Goal: Task Accomplishment & Management: Complete application form

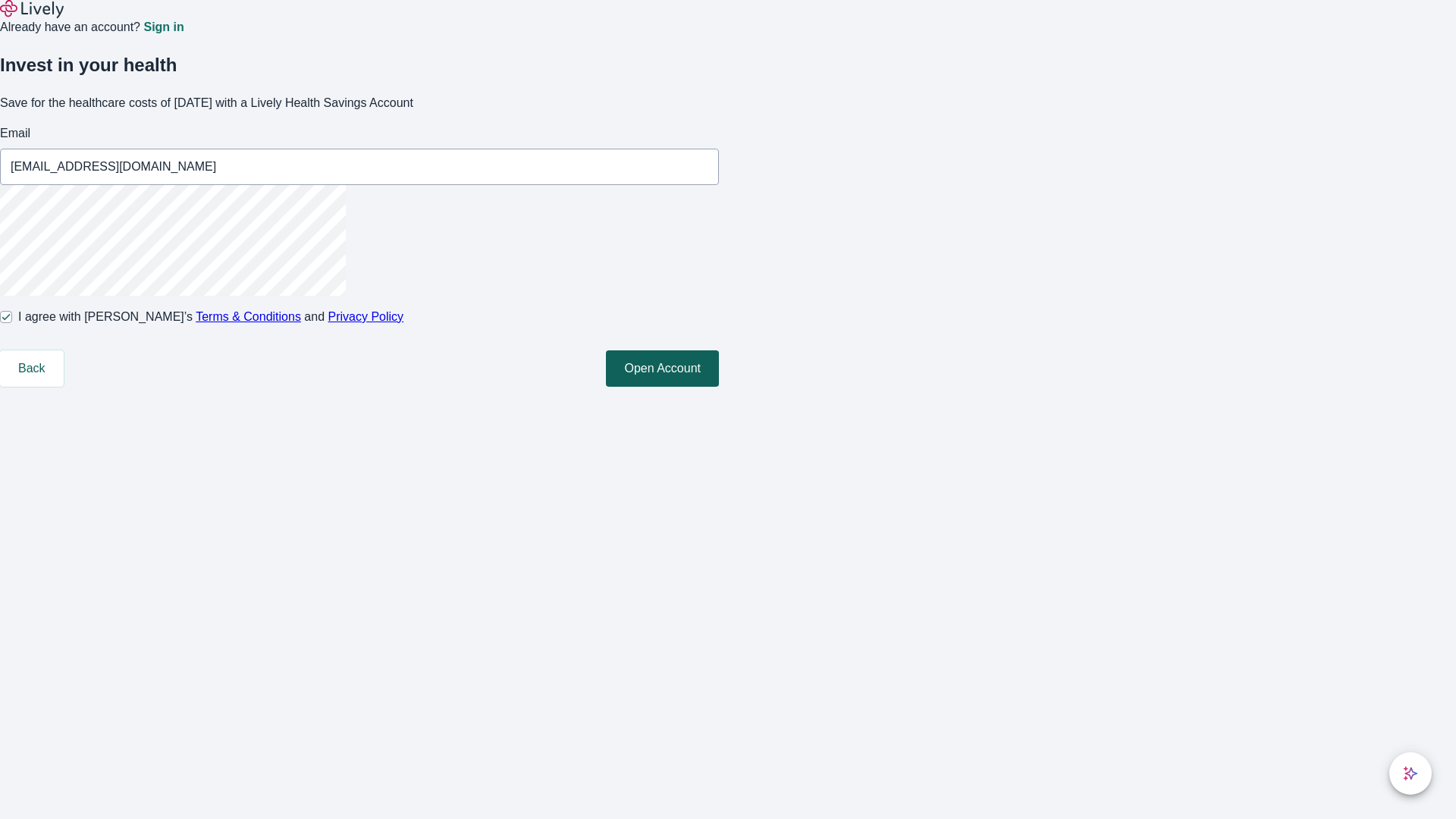
click at [719, 386] on button "Open Account" at bounding box center [661, 368] width 113 height 36
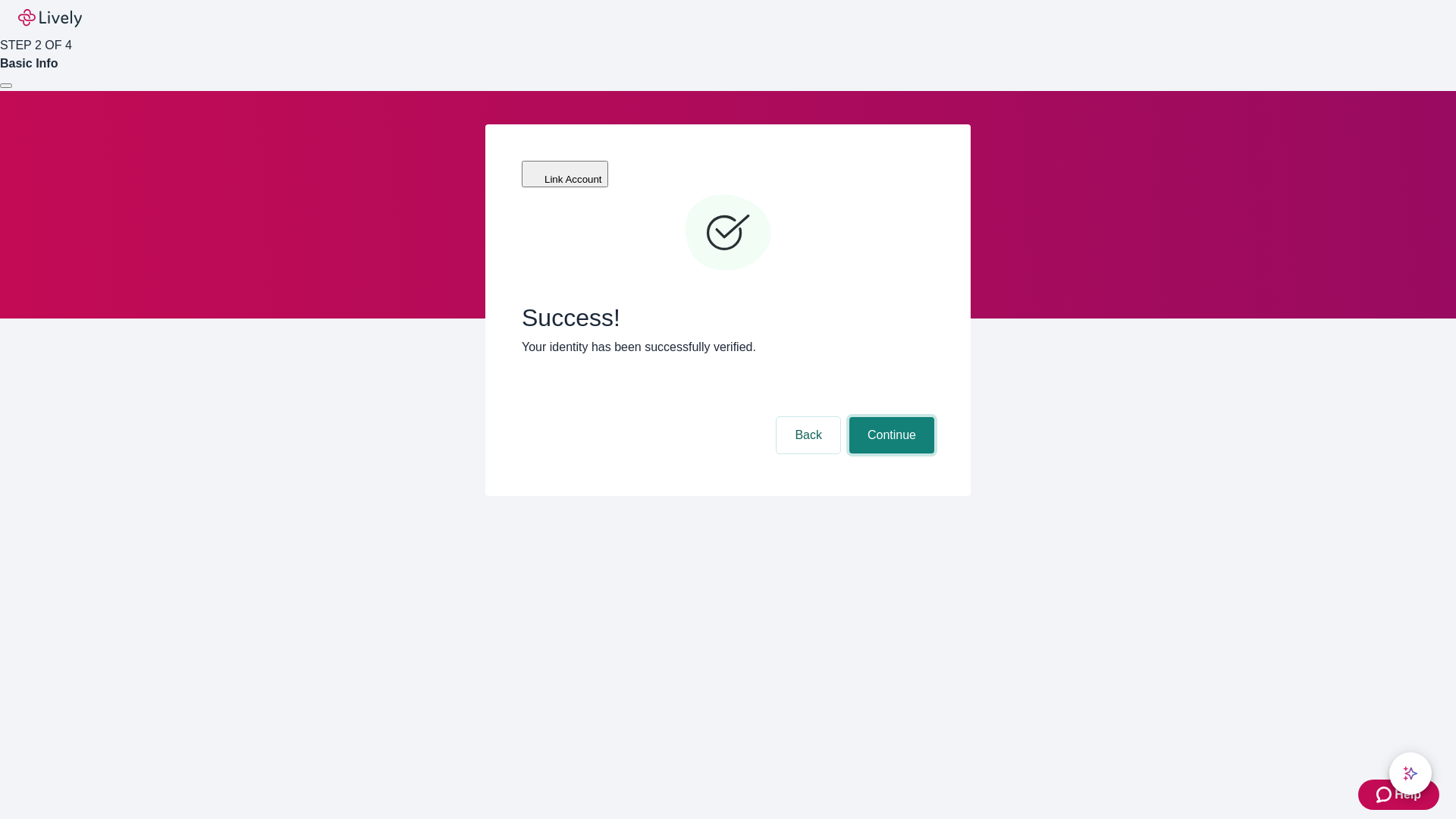
click at [889, 417] on button "Continue" at bounding box center [892, 435] width 85 height 36
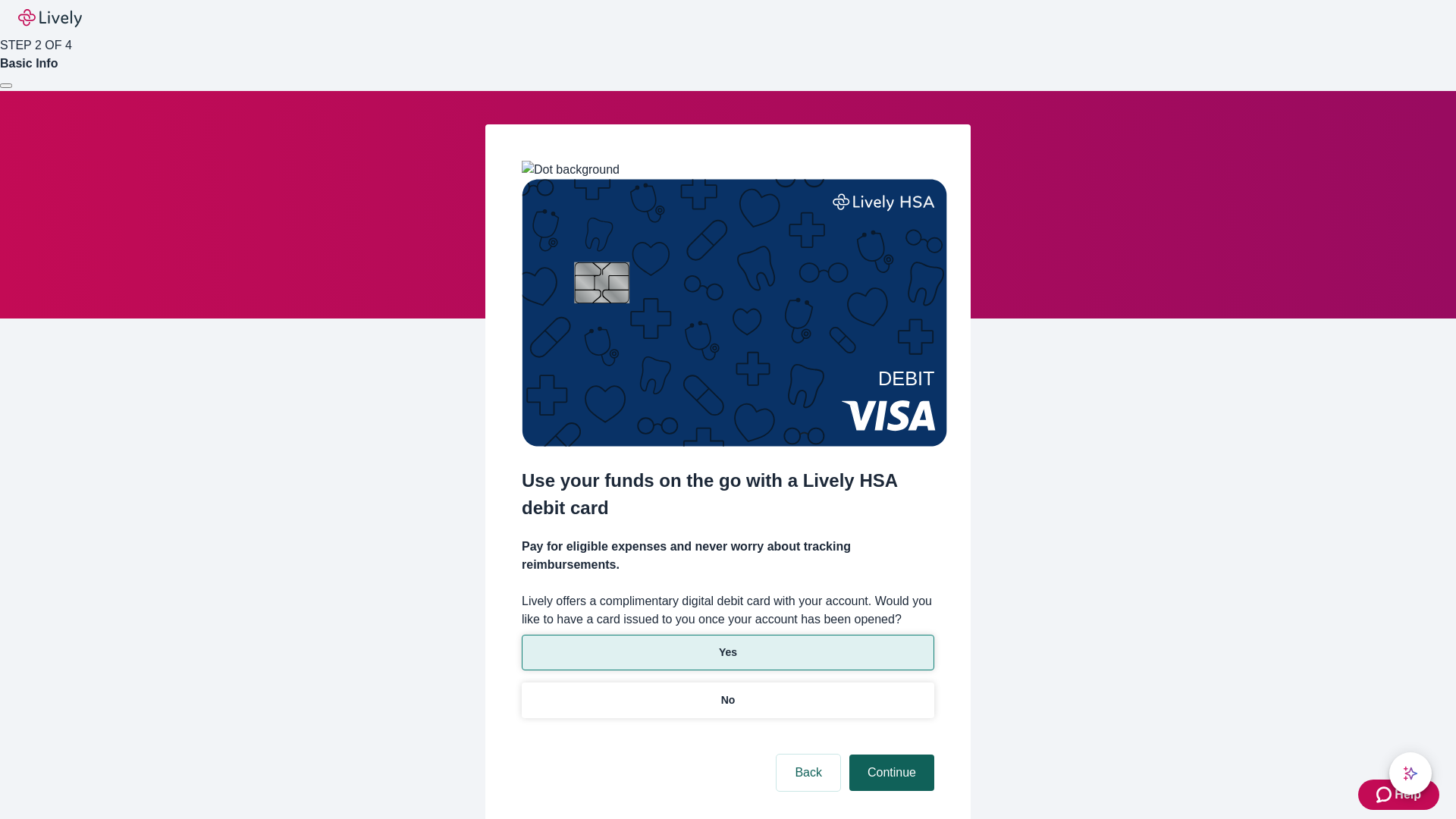
click at [727, 644] on p "Yes" at bounding box center [728, 652] width 19 height 16
click at [889, 754] on button "Continue" at bounding box center [892, 772] width 85 height 36
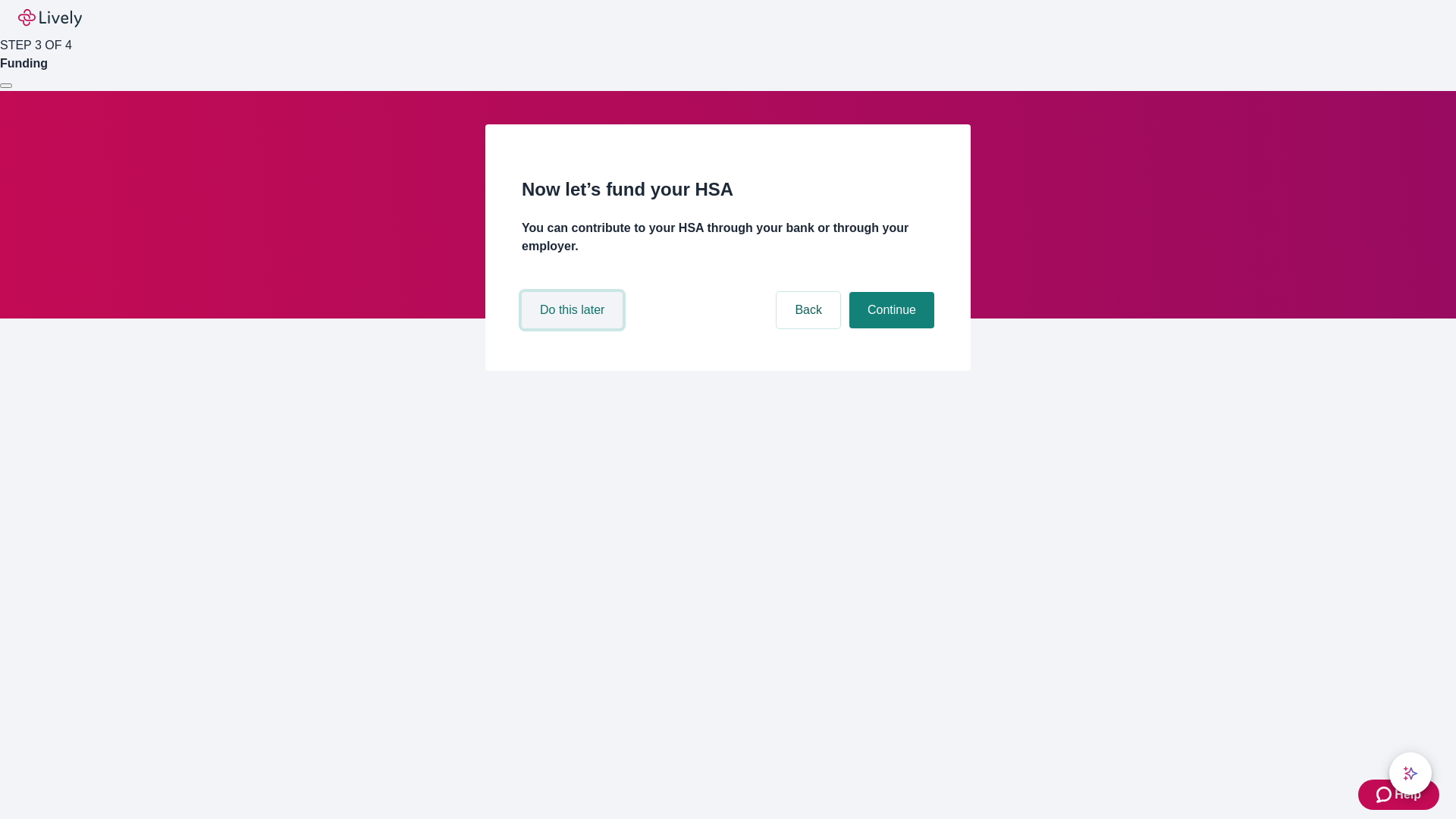
click at [574, 329] on button "Do this later" at bounding box center [572, 310] width 101 height 36
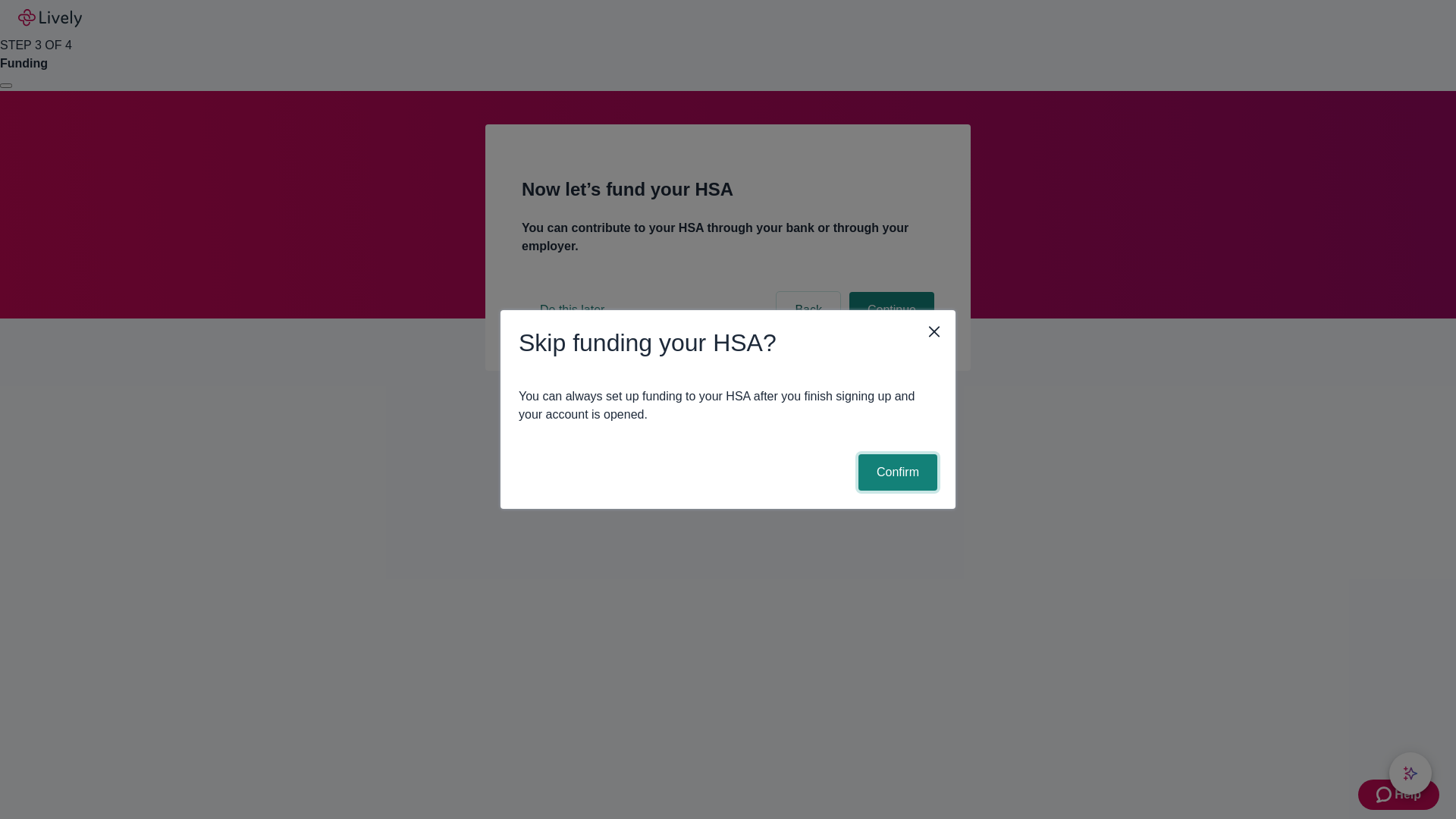
click at [896, 472] on button "Confirm" at bounding box center [898, 472] width 78 height 36
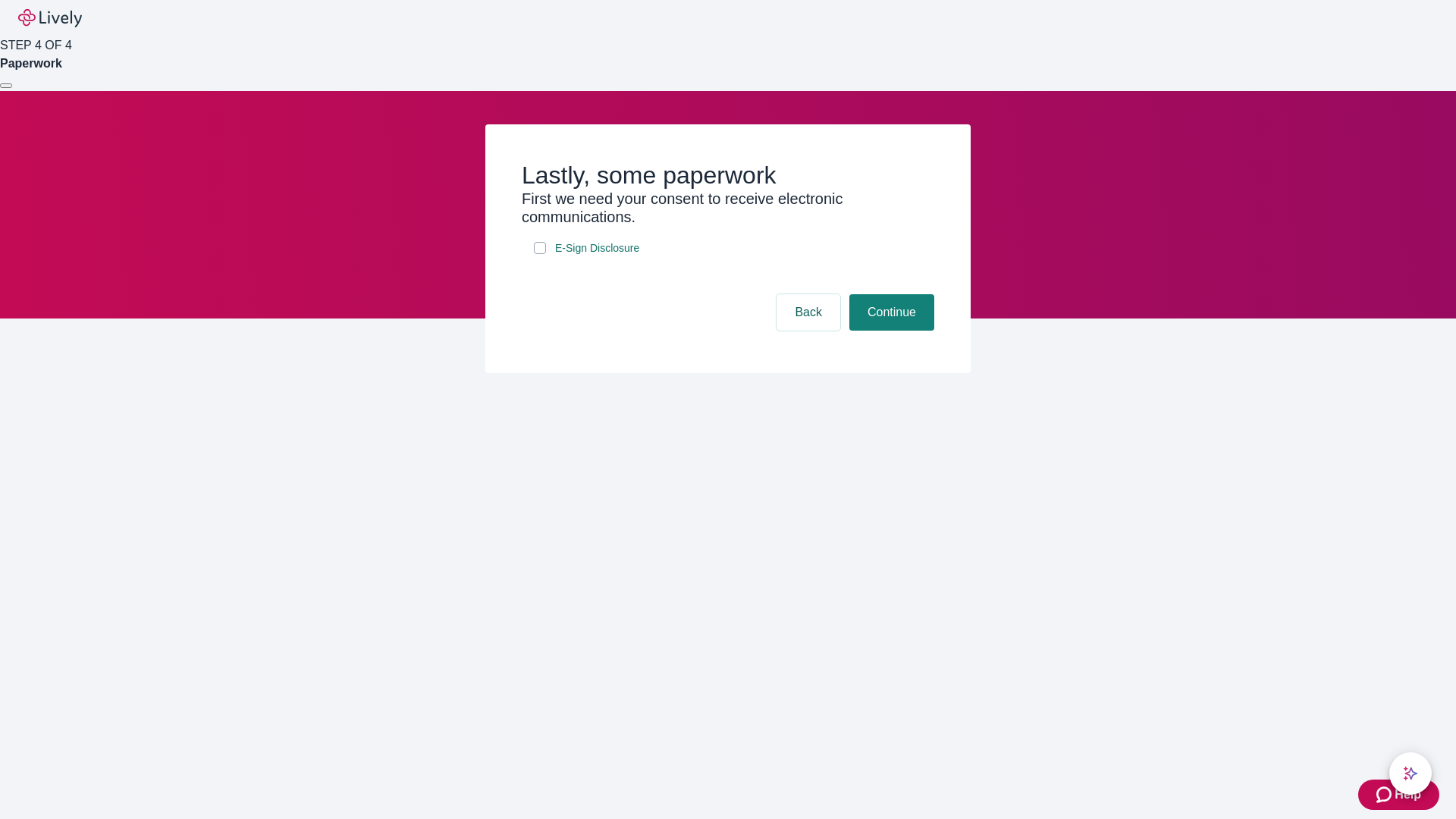
click at [540, 254] on input "E-Sign Disclosure" at bounding box center [540, 248] width 12 height 12
checkbox input "true"
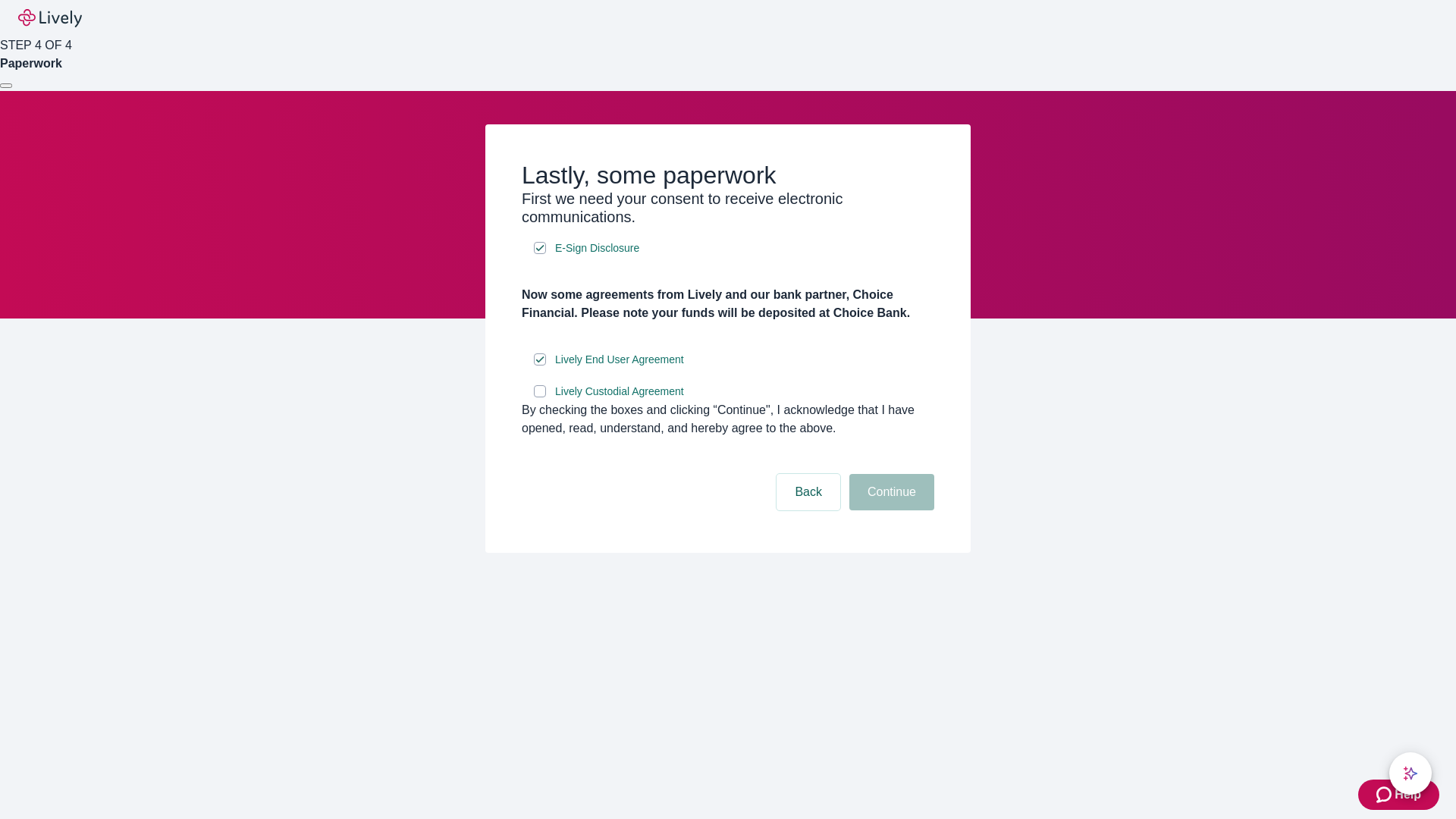
click at [540, 397] on input "Lively Custodial Agreement" at bounding box center [540, 391] width 12 height 12
checkbox input "true"
click at [889, 510] on button "Continue" at bounding box center [892, 491] width 85 height 36
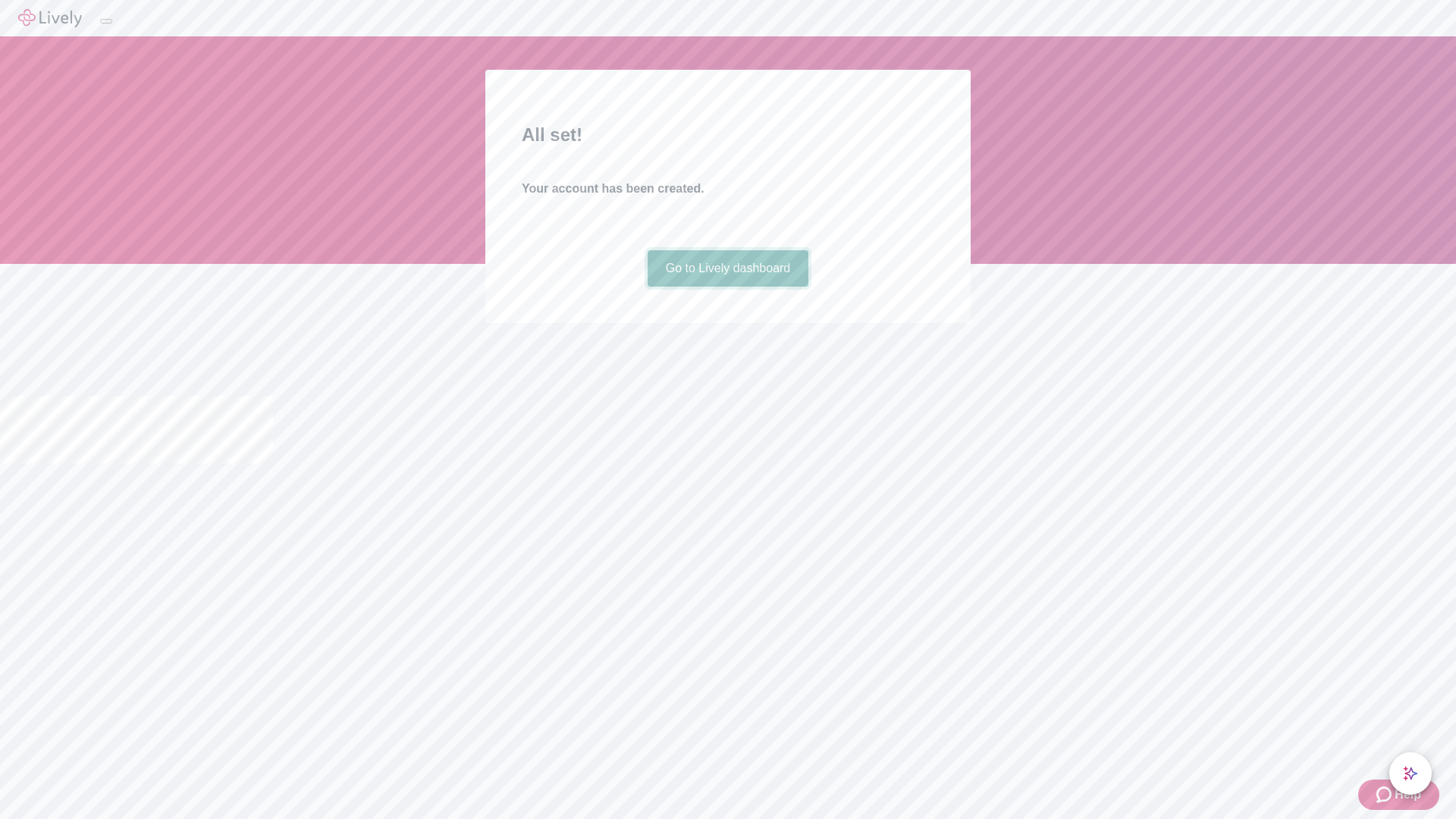
click at [727, 286] on link "Go to Lively dashboard" at bounding box center [728, 268] width 162 height 36
